Goal: Learn about a topic

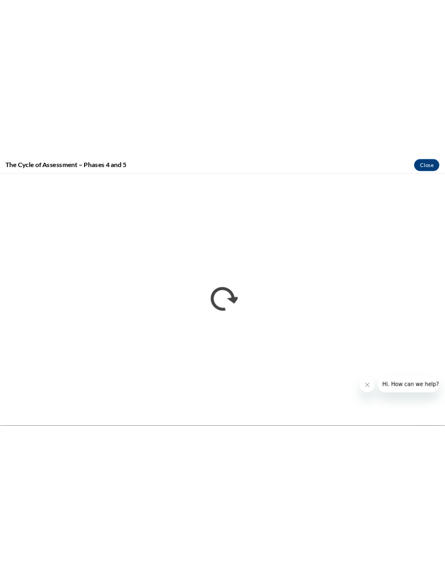
scroll to position [2717, 0]
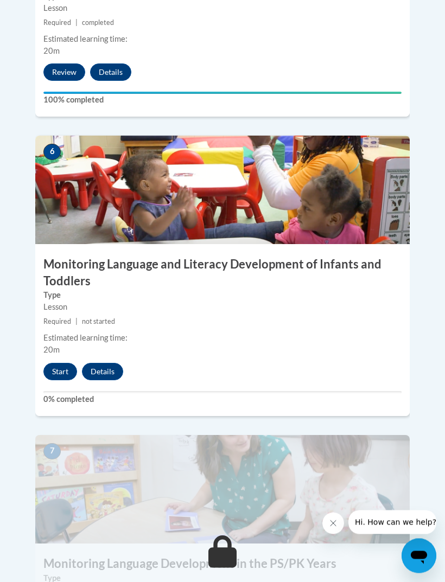
scroll to position [1753, 0]
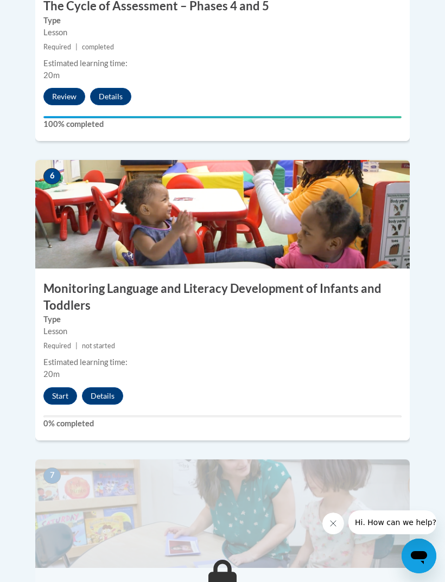
click at [56, 387] on button "Start" at bounding box center [60, 395] width 34 height 17
